Goal: Task Accomplishment & Management: Use online tool/utility

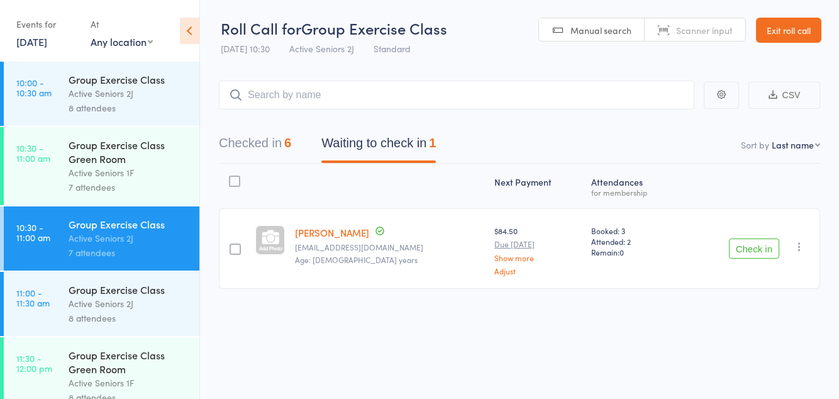
scroll to position [1029, 0]
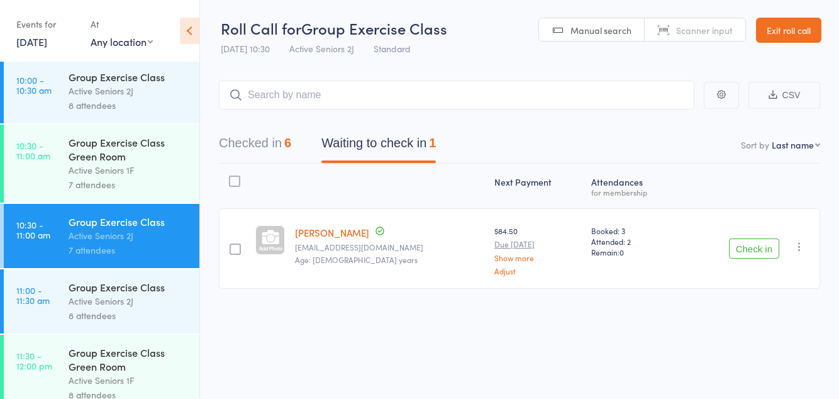
click at [92, 294] on div "Group Exercise Class" at bounding box center [129, 287] width 120 height 14
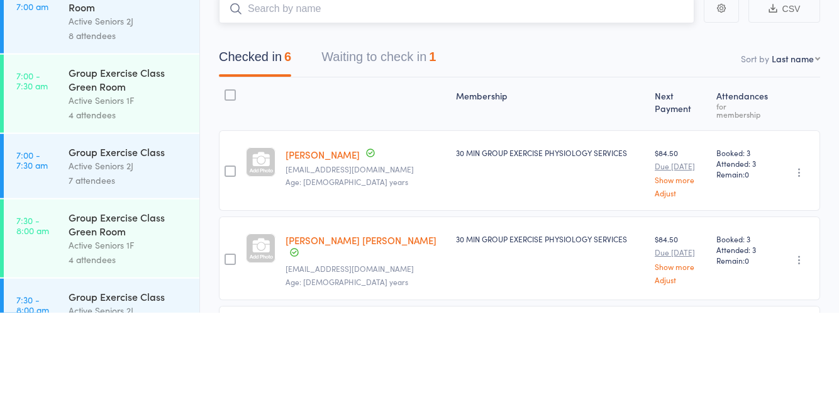
click at [413, 147] on button "Waiting to check in 1" at bounding box center [379, 146] width 115 height 33
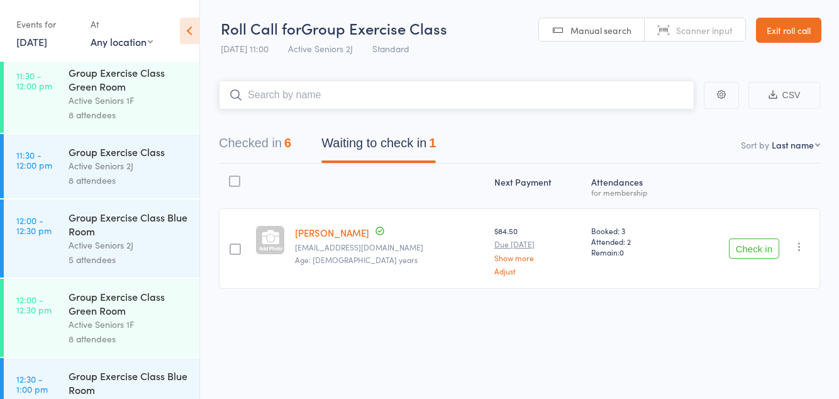
scroll to position [1309, 0]
click at [136, 188] on div "8 attendees" at bounding box center [129, 181] width 120 height 14
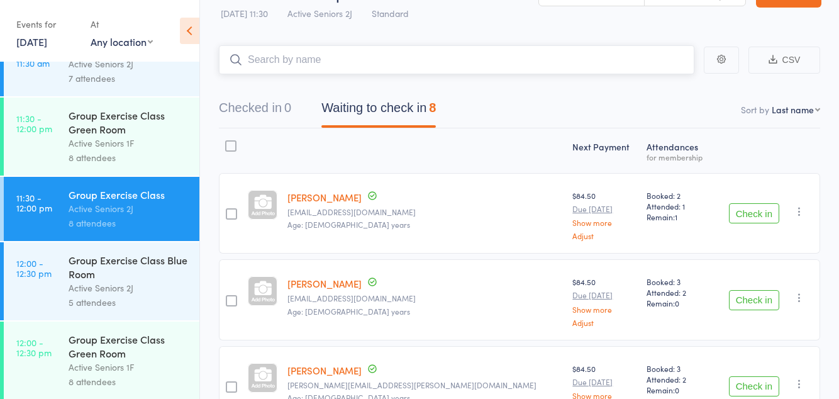
scroll to position [1261, 0]
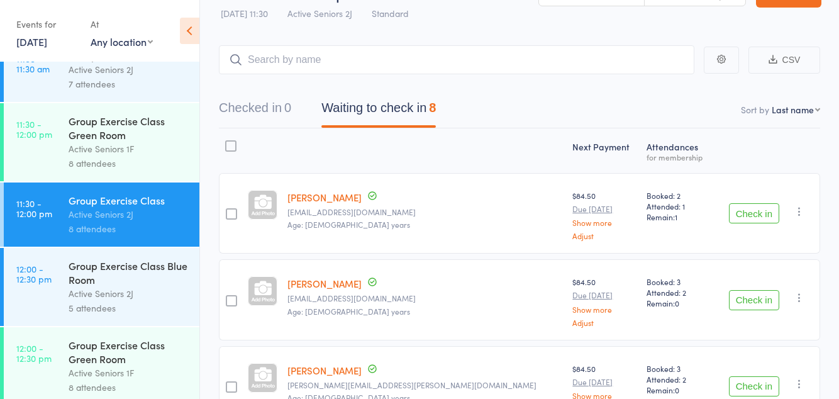
click at [127, 156] on div "Active Seniors 1F" at bounding box center [129, 149] width 120 height 14
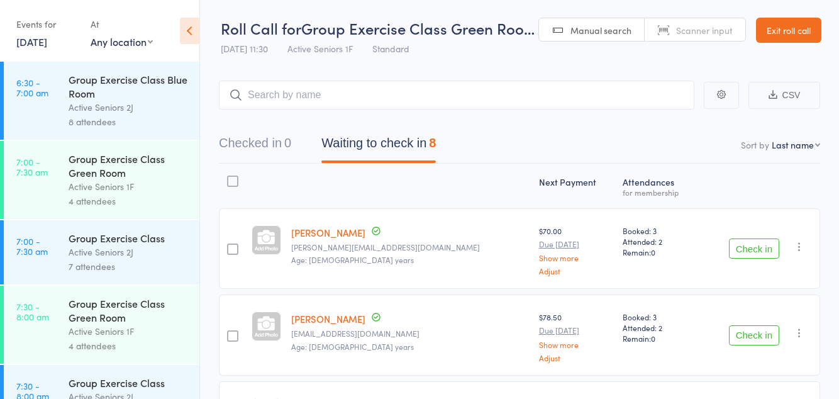
click at [758, 328] on button "Check in" at bounding box center [754, 335] width 50 height 20
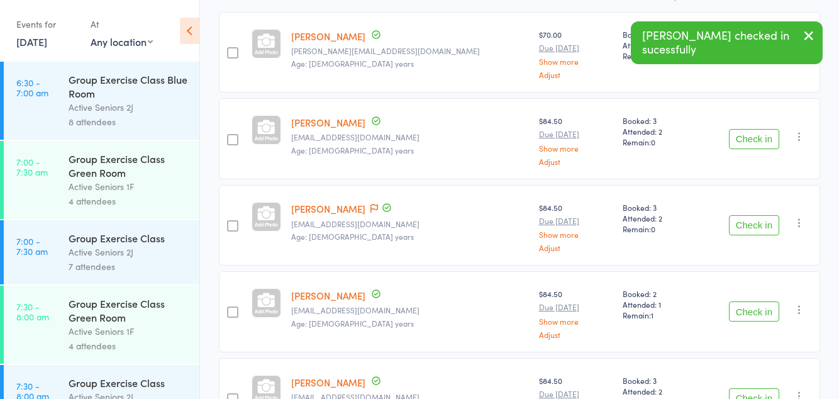
scroll to position [198, 0]
click at [754, 305] on button "Check in" at bounding box center [754, 310] width 50 height 20
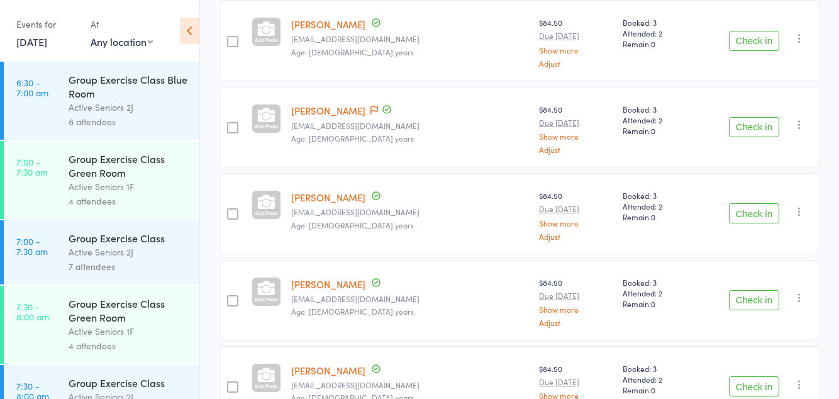
scroll to position [294, 0]
click at [752, 378] on button "Check in" at bounding box center [754, 386] width 50 height 20
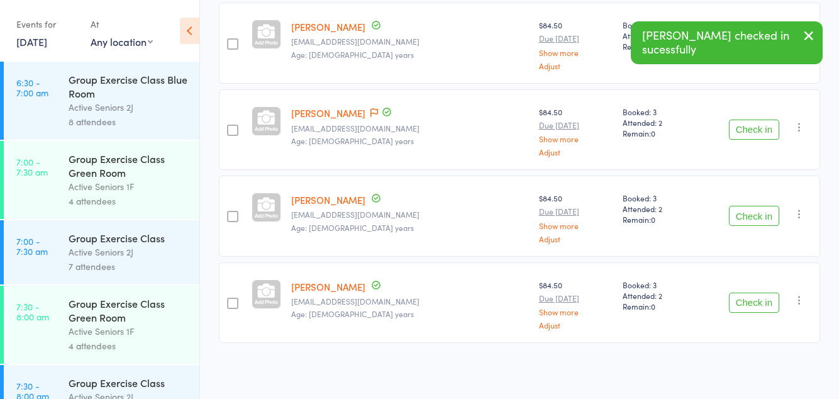
scroll to position [228, 0]
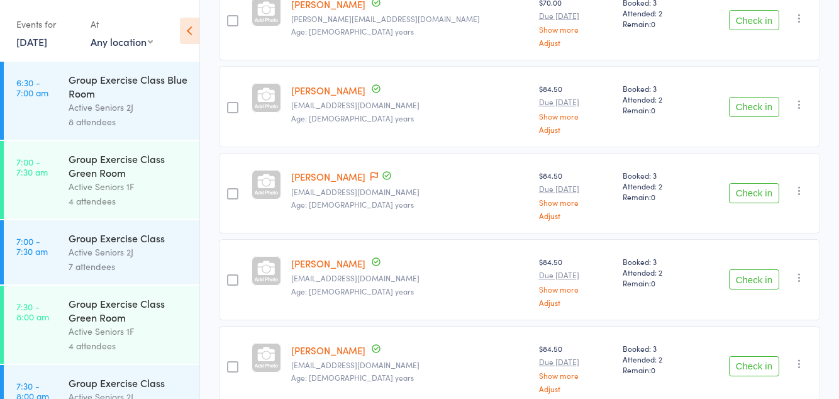
click at [764, 276] on button "Check in" at bounding box center [754, 279] width 50 height 20
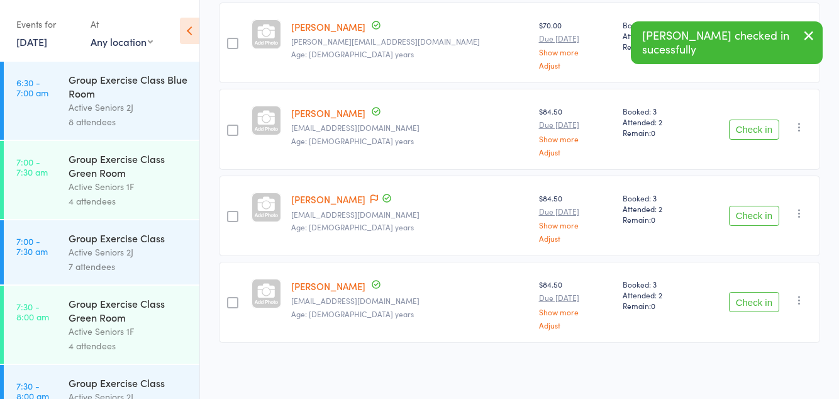
scroll to position [143, 0]
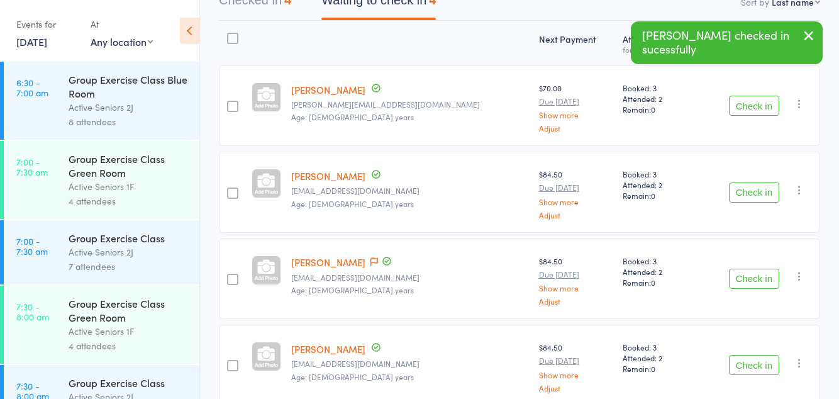
click at [371, 256] on span at bounding box center [375, 262] width 8 height 13
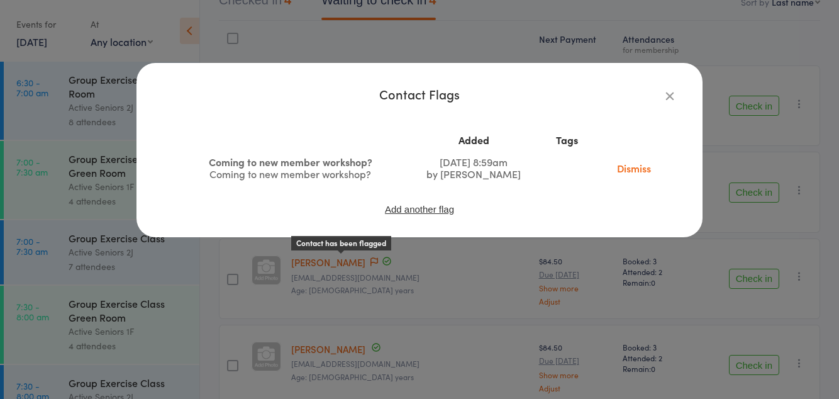
click at [636, 169] on link "Dismiss" at bounding box center [634, 168] width 53 height 14
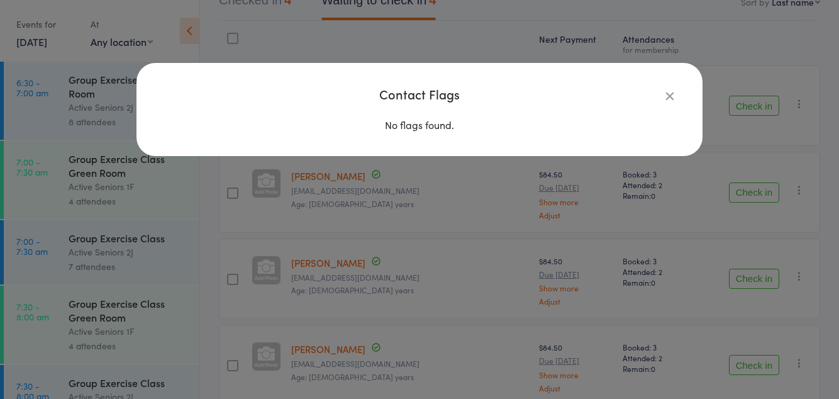
click at [671, 96] on icon "button" at bounding box center [670, 96] width 14 height 14
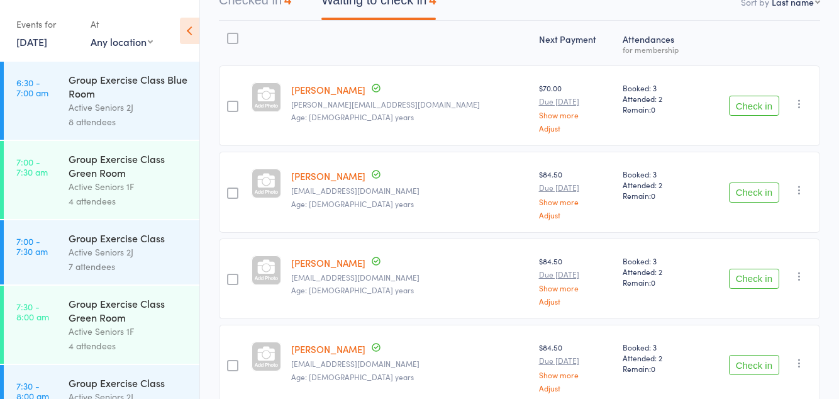
click at [762, 276] on button "Check in" at bounding box center [754, 279] width 50 height 20
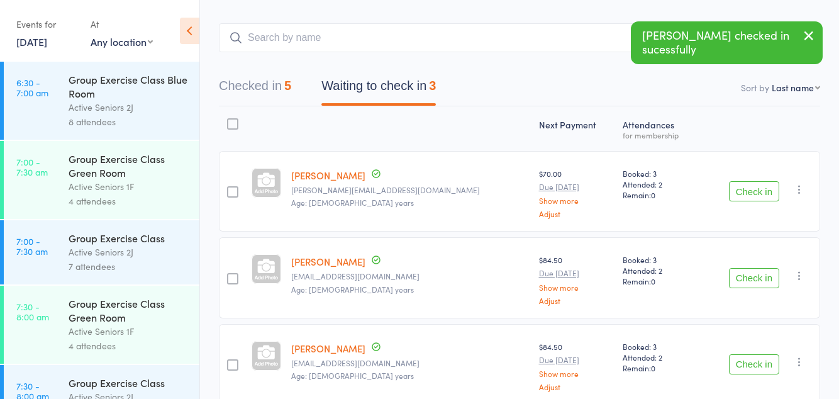
click at [748, 268] on button "Check in" at bounding box center [754, 278] width 50 height 20
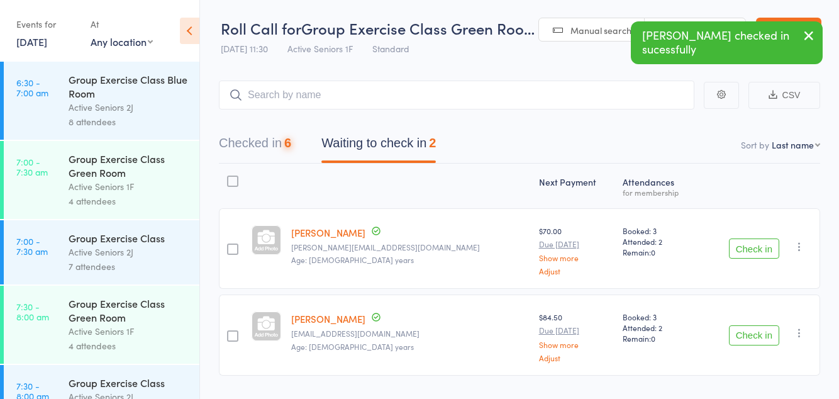
click at [749, 244] on button "Check in" at bounding box center [754, 248] width 50 height 20
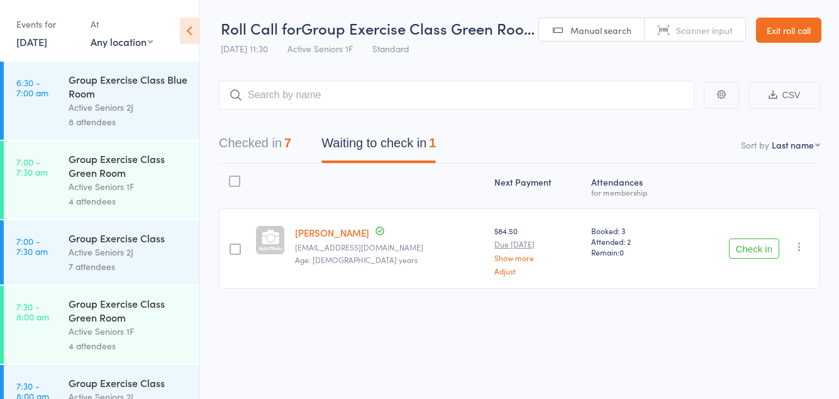
click at [806, 242] on button "button" at bounding box center [799, 246] width 15 height 15
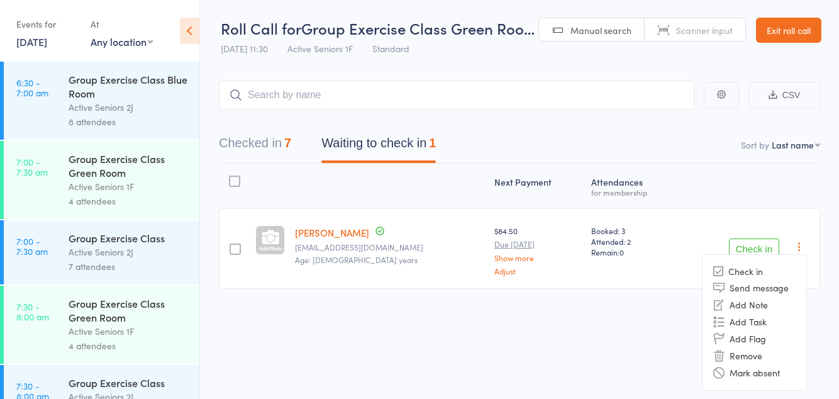
click at [754, 369] on li "Mark absent" at bounding box center [755, 372] width 104 height 17
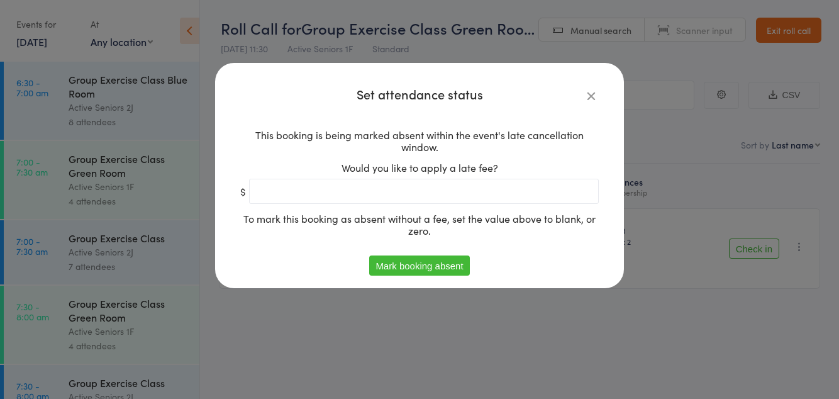
click at [428, 276] on button "Mark booking absent" at bounding box center [419, 265] width 100 height 20
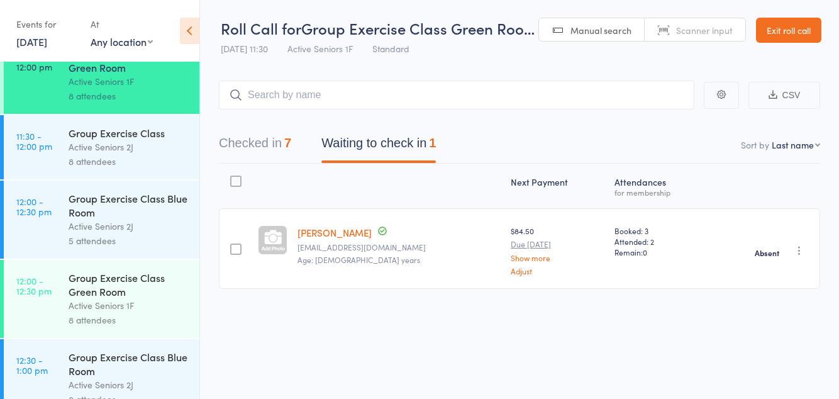
scroll to position [1330, 0]
click at [148, 311] on div "Active Seniors 1F" at bounding box center [129, 304] width 120 height 14
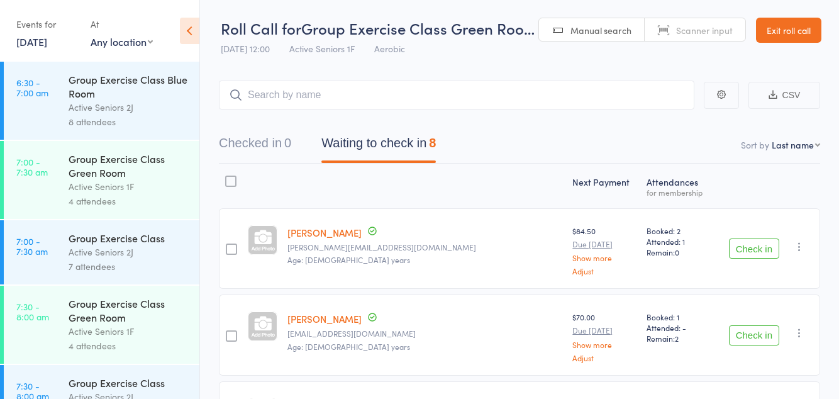
click at [756, 244] on button "Check in" at bounding box center [754, 248] width 50 height 20
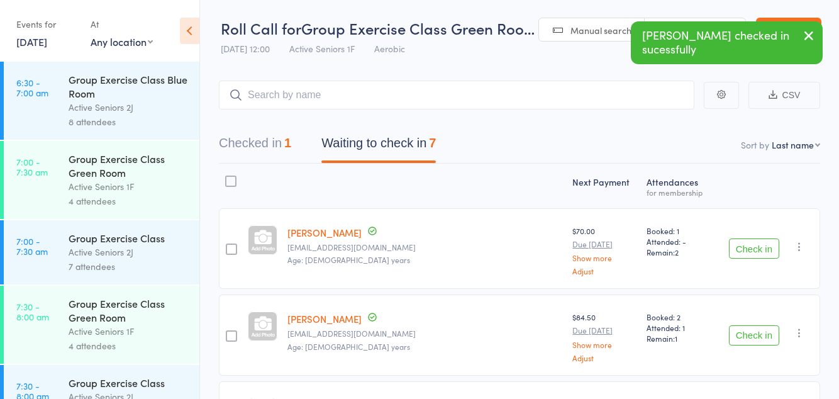
click at [752, 328] on button "Check in" at bounding box center [754, 335] width 50 height 20
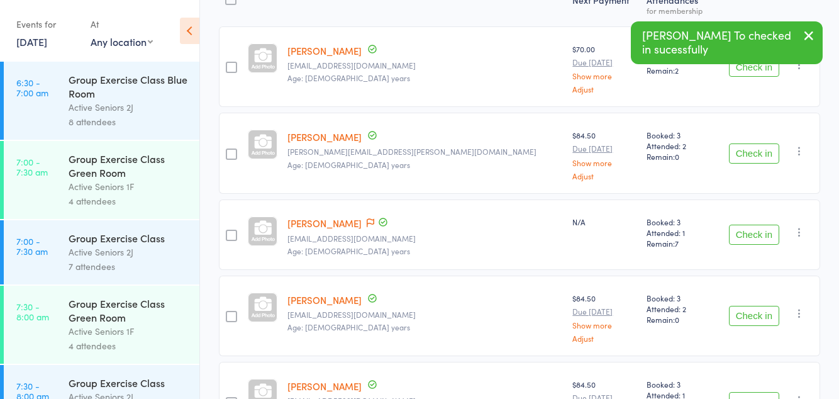
scroll to position [218, 0]
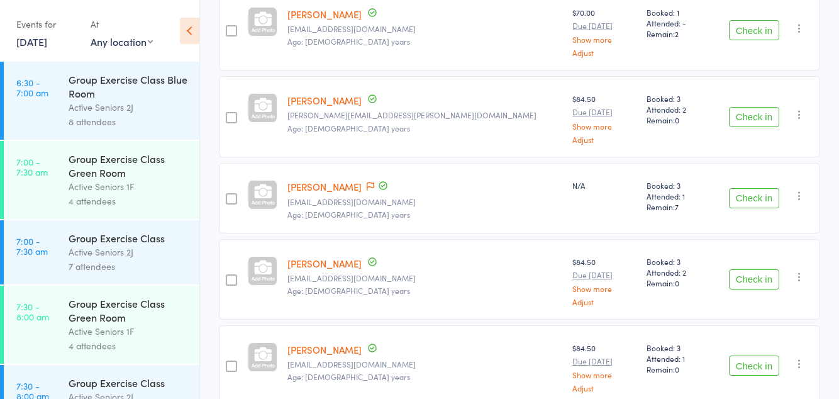
click at [758, 198] on button "Check in" at bounding box center [754, 198] width 50 height 20
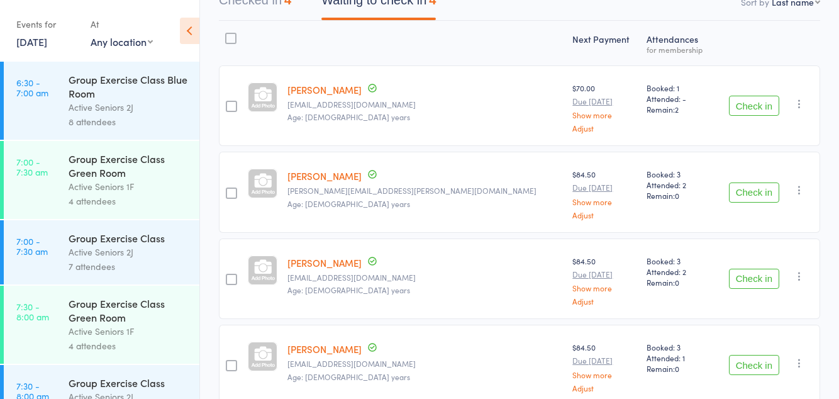
click at [746, 279] on button "Check in" at bounding box center [754, 279] width 50 height 20
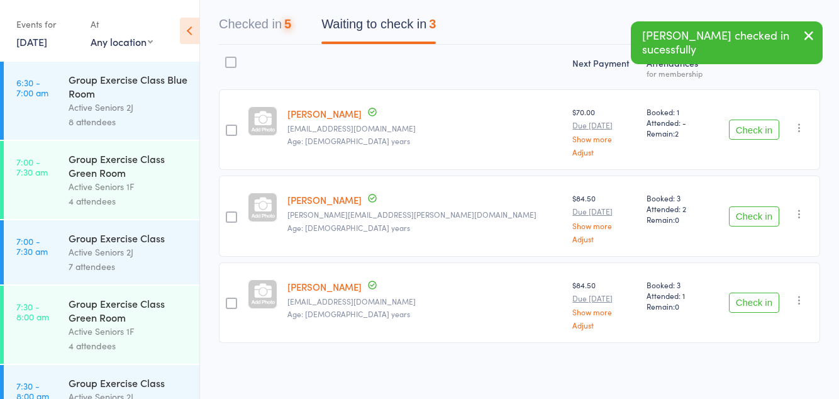
scroll to position [57, 0]
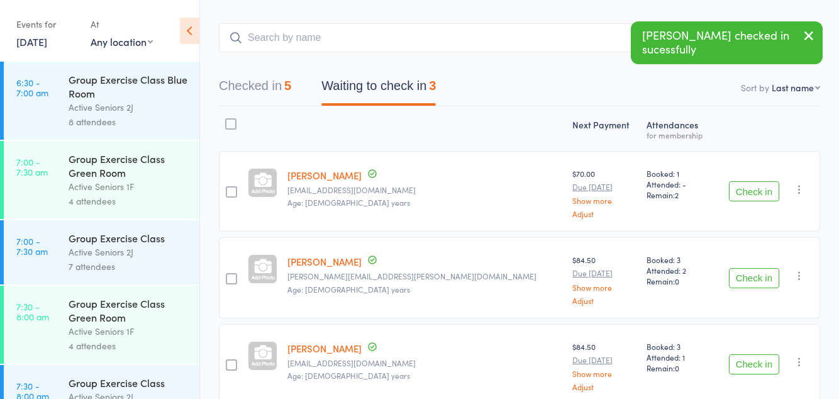
click at [750, 273] on button "Check in" at bounding box center [754, 278] width 50 height 20
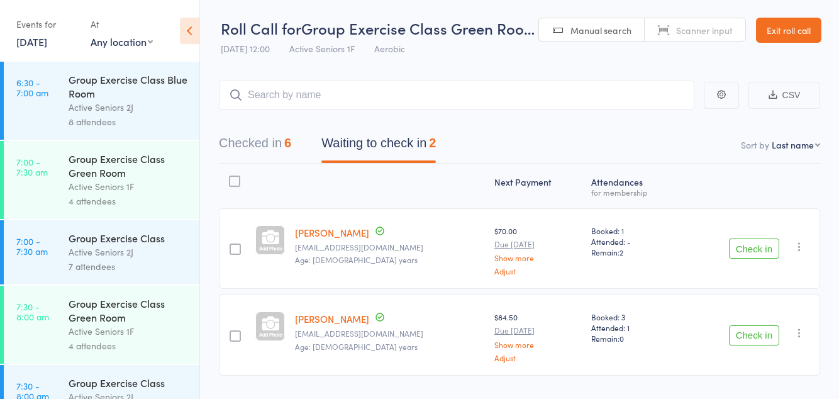
click at [752, 247] on button "Check in" at bounding box center [754, 248] width 50 height 20
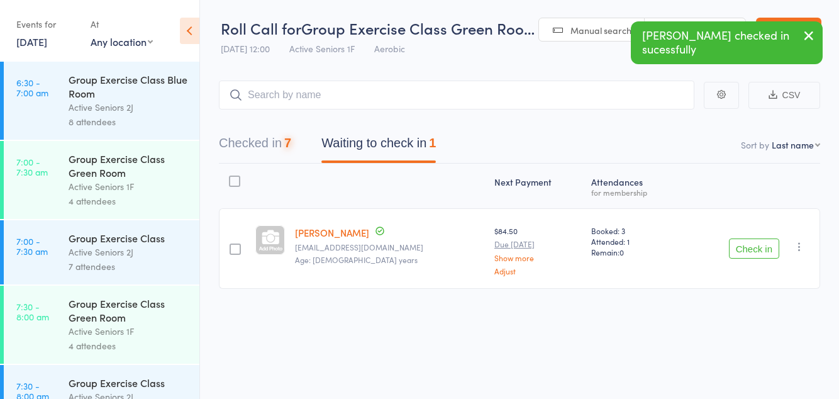
click at [746, 249] on button "Check in" at bounding box center [754, 248] width 50 height 20
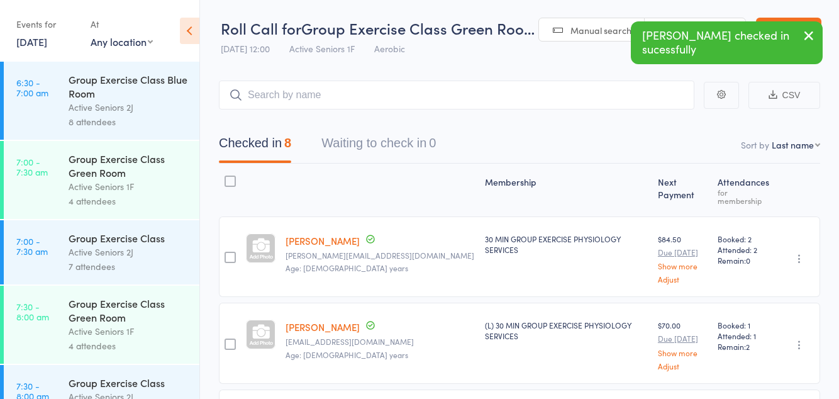
click at [194, 20] on icon at bounding box center [190, 31] width 20 height 26
